Goal: Navigation & Orientation: Find specific page/section

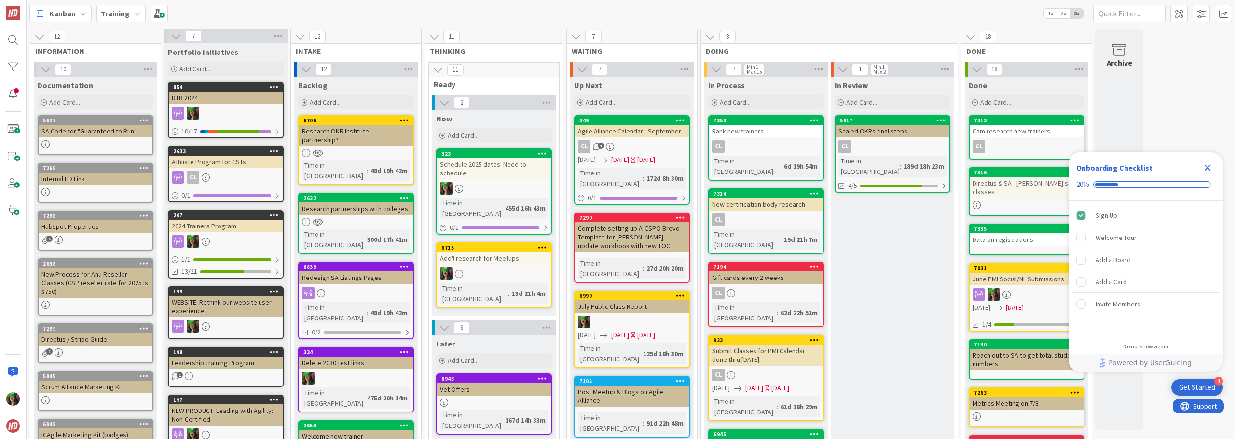
click at [131, 13] on div "Training" at bounding box center [120, 13] width 49 height 17
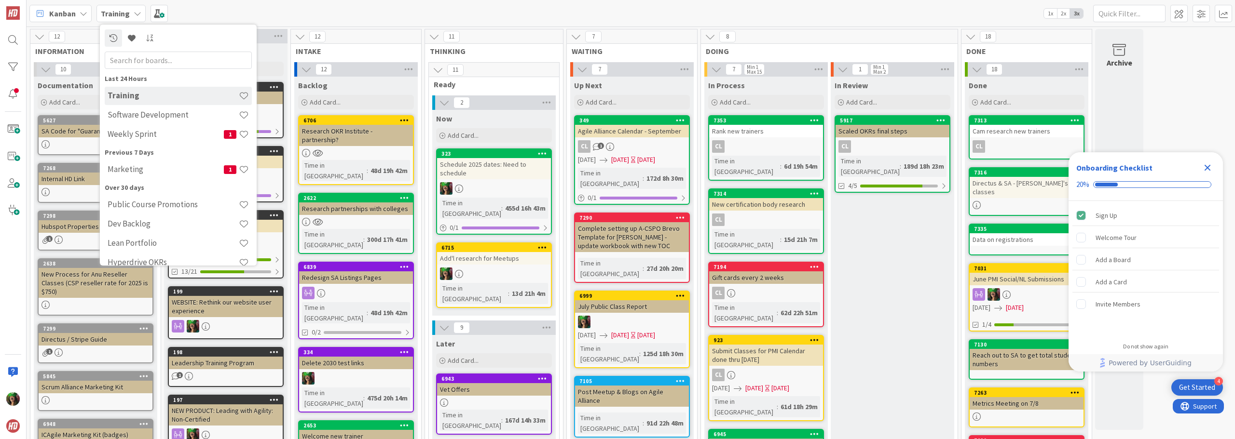
click at [157, 137] on h4 "Weekly Sprint" at bounding box center [166, 134] width 116 height 10
